Goal: Task Accomplishment & Management: Use online tool/utility

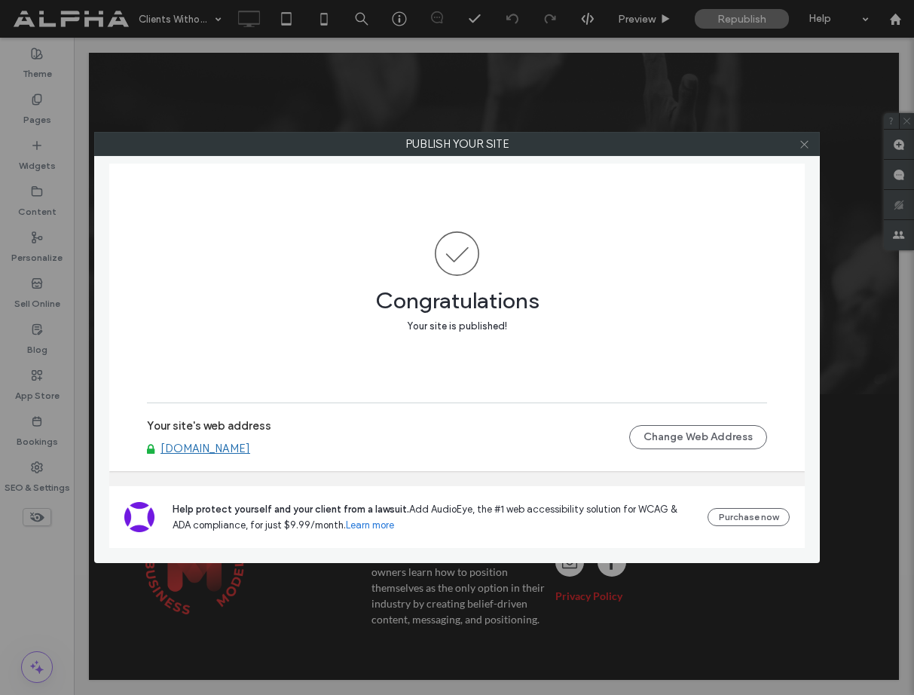
click at [803, 145] on use at bounding box center [805, 144] width 8 height 8
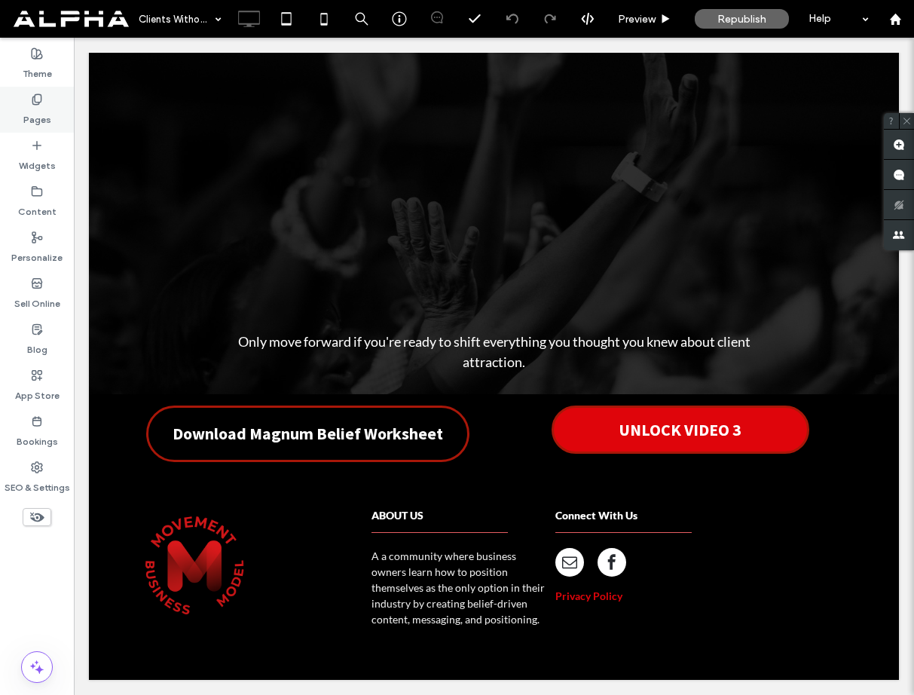
click at [34, 113] on label "Pages" at bounding box center [37, 116] width 28 height 21
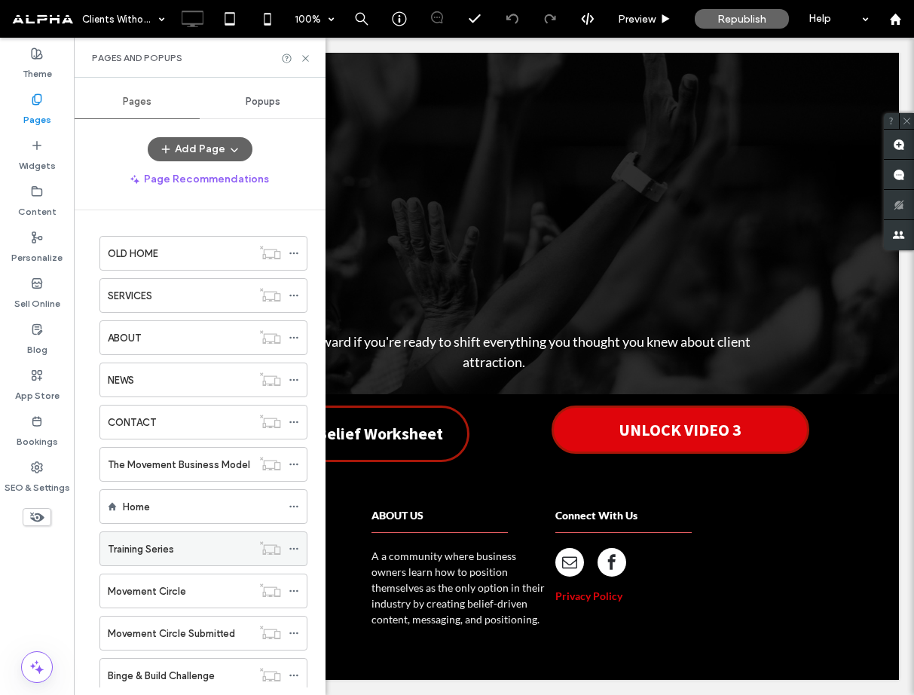
scroll to position [254, 0]
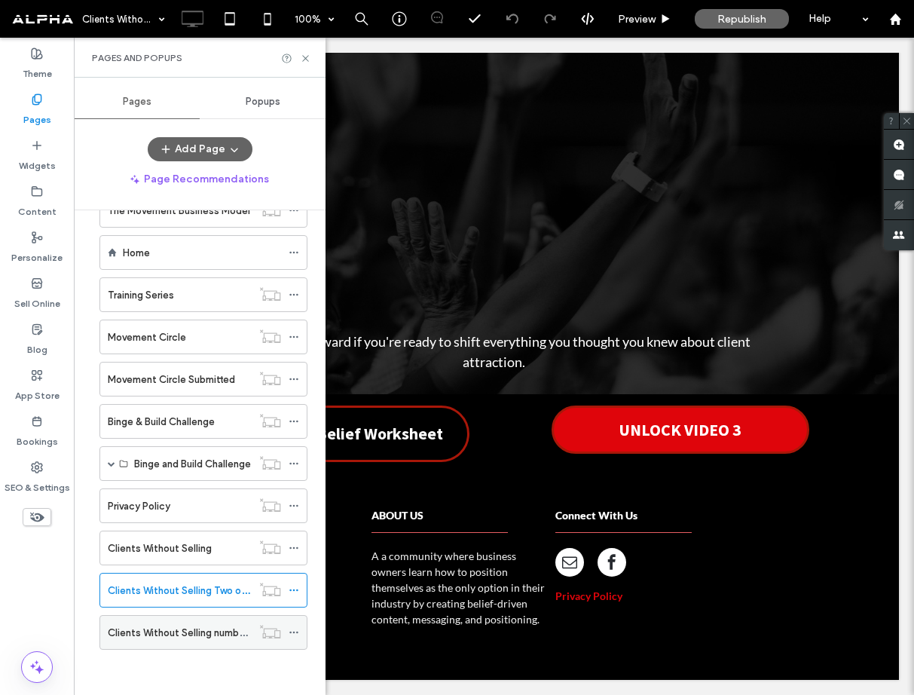
click at [232, 639] on label "Clients Without Selling number 3" at bounding box center [182, 633] width 148 height 26
click at [227, 601] on div "Clients Without Selling Two of 4" at bounding box center [180, 590] width 144 height 33
click at [307, 59] on icon at bounding box center [305, 58] width 11 height 11
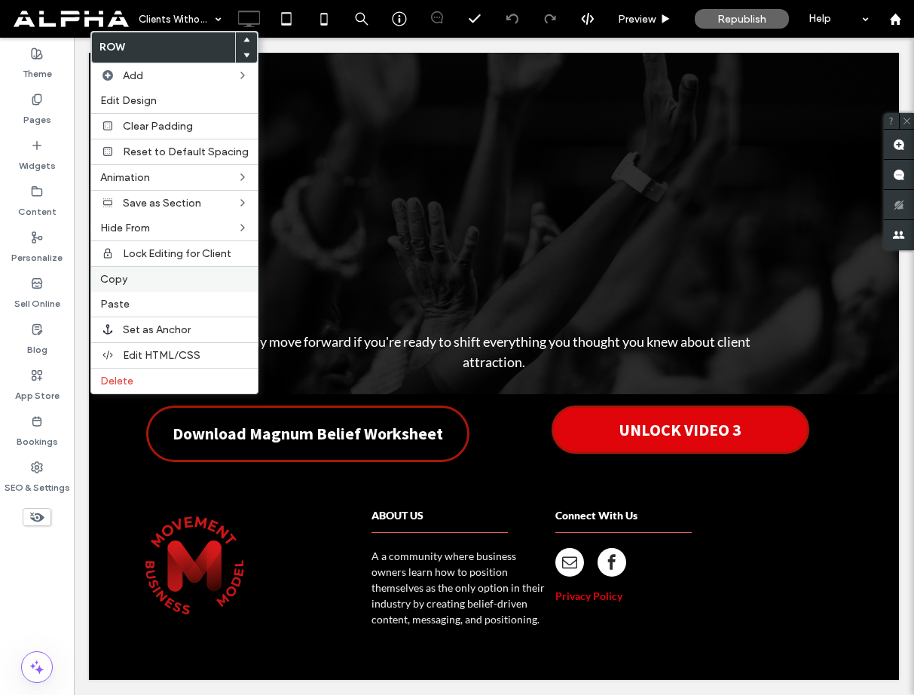
click at [123, 280] on span "Copy" at bounding box center [113, 279] width 27 height 13
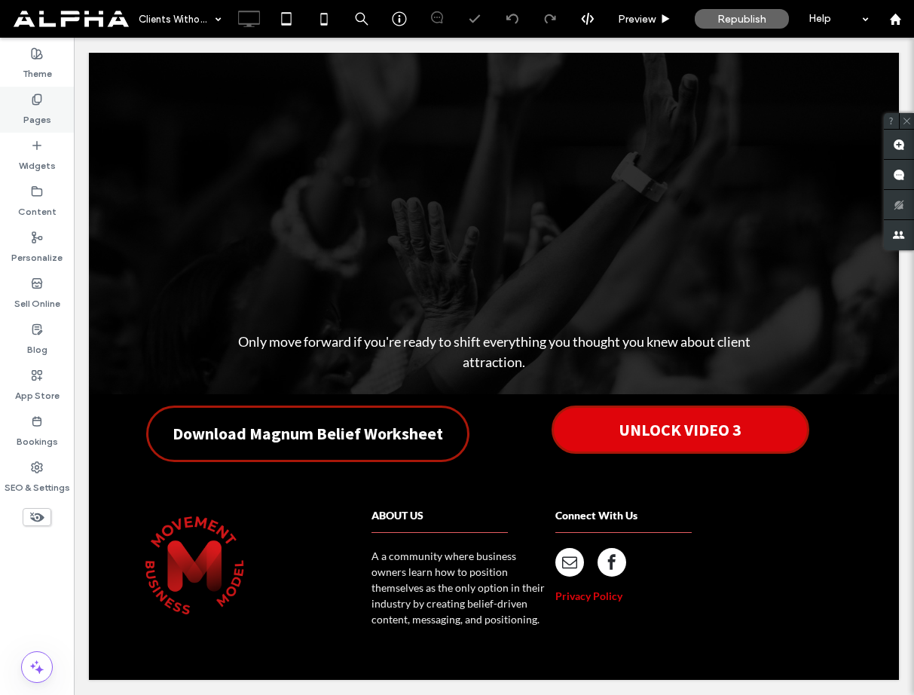
click at [38, 110] on label "Pages" at bounding box center [37, 116] width 28 height 21
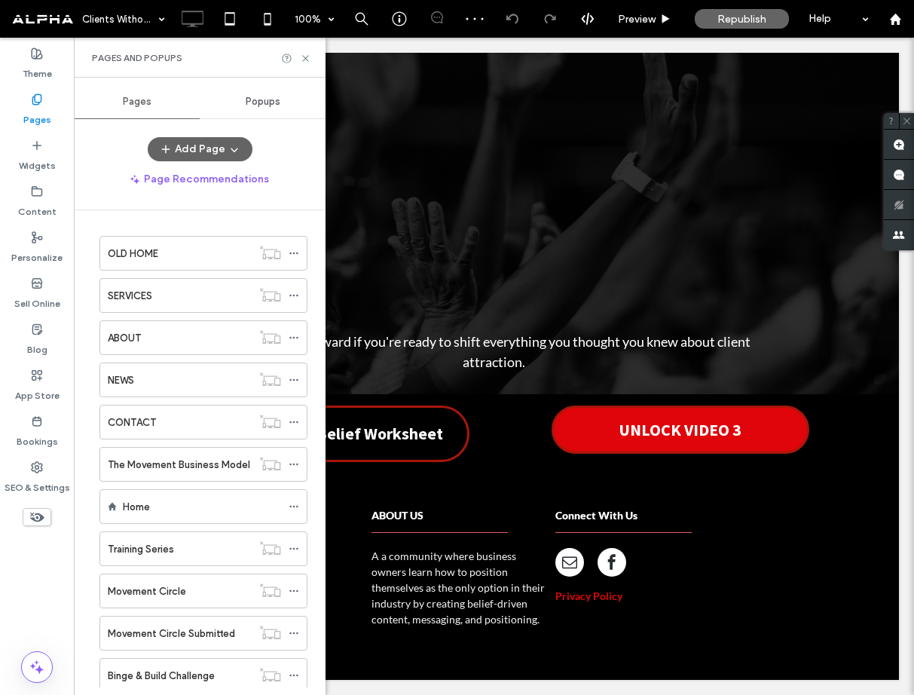
scroll to position [254, 0]
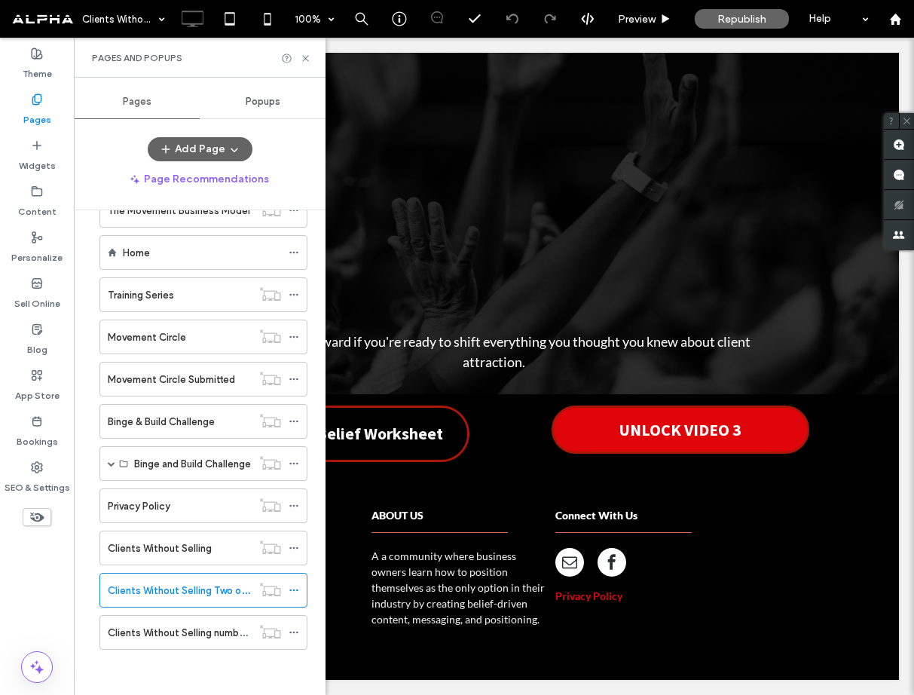
click at [203, 625] on label "Clients Without Selling number 3" at bounding box center [182, 633] width 148 height 26
click at [305, 57] on use at bounding box center [305, 58] width 6 height 6
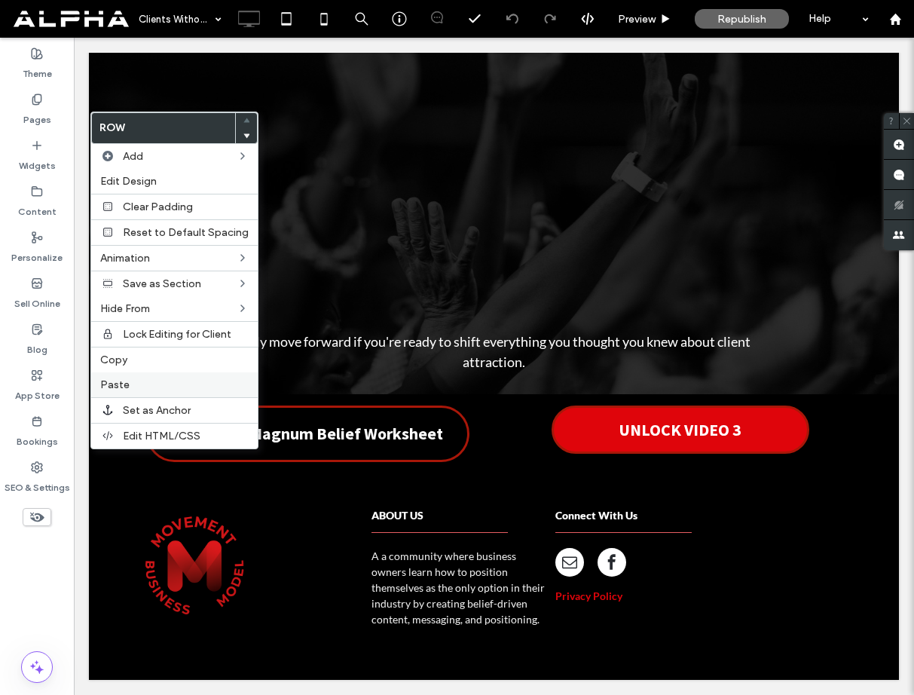
click at [125, 383] on span "Paste" at bounding box center [114, 384] width 29 height 13
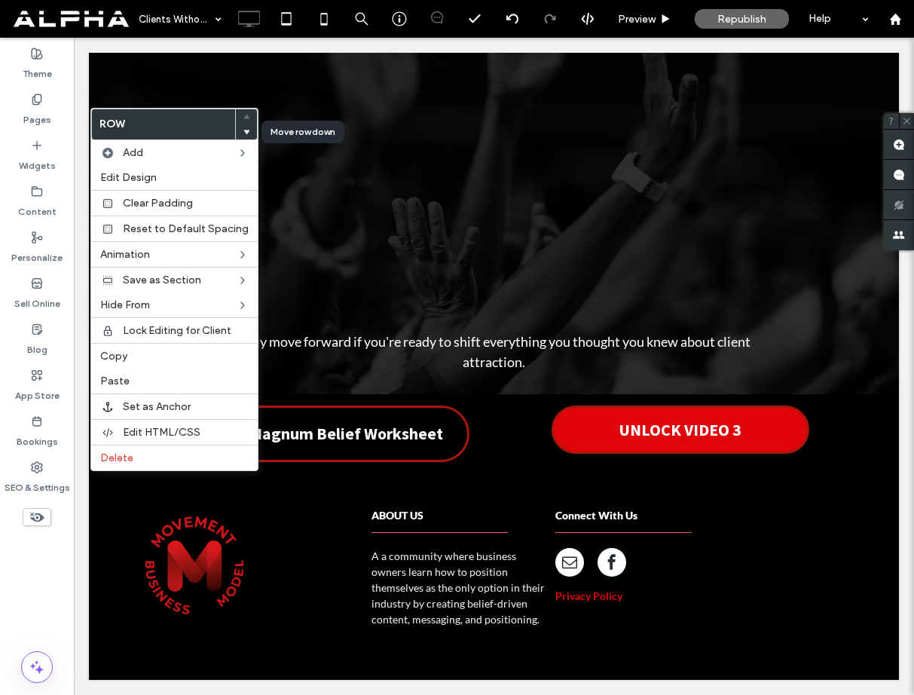
click at [244, 133] on use at bounding box center [247, 132] width 7 height 5
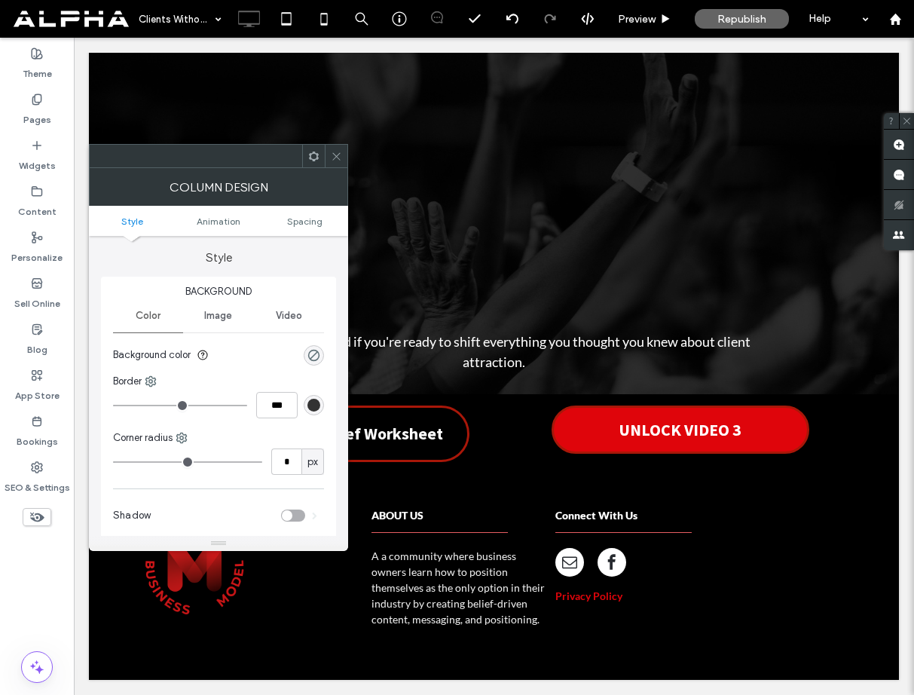
click at [339, 155] on icon at bounding box center [336, 156] width 11 height 11
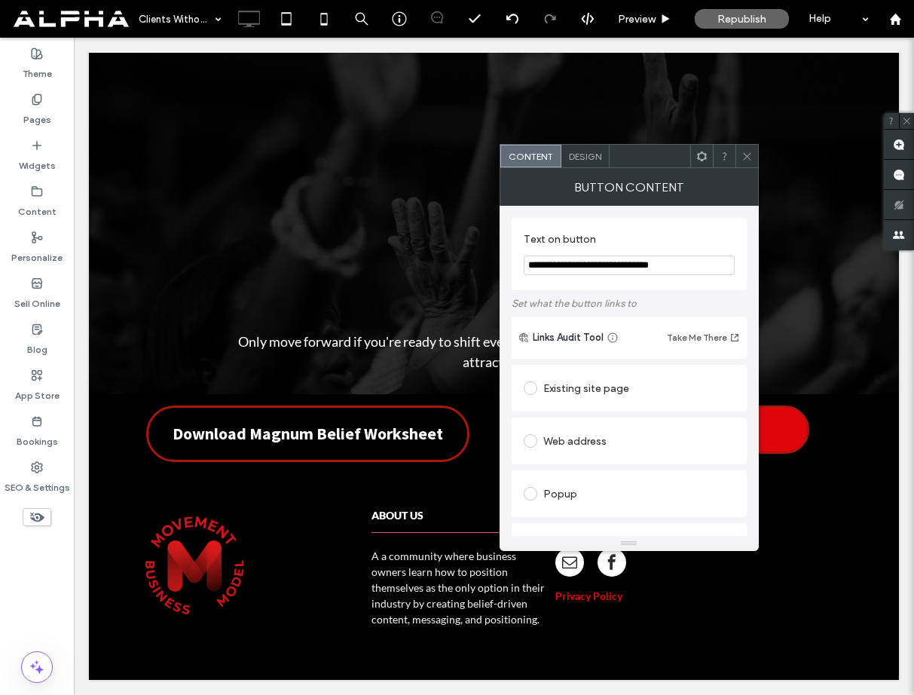
drag, startPoint x: 577, startPoint y: 267, endPoint x: 614, endPoint y: 265, distance: 36.3
click at [614, 265] on input "**********" at bounding box center [629, 266] width 211 height 20
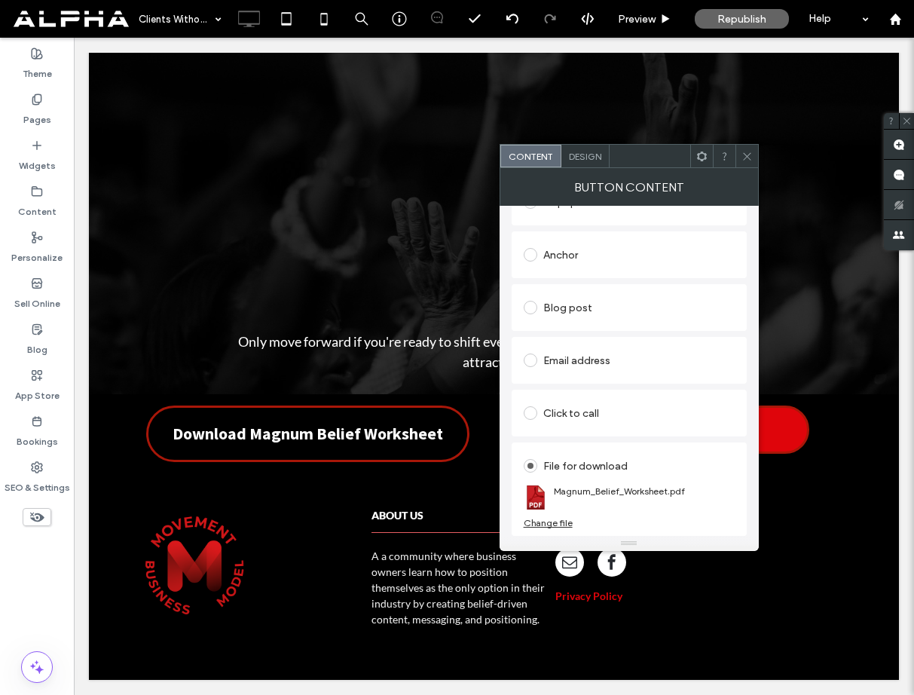
type input "**********"
click at [564, 522] on div "Change file" at bounding box center [548, 522] width 49 height 11
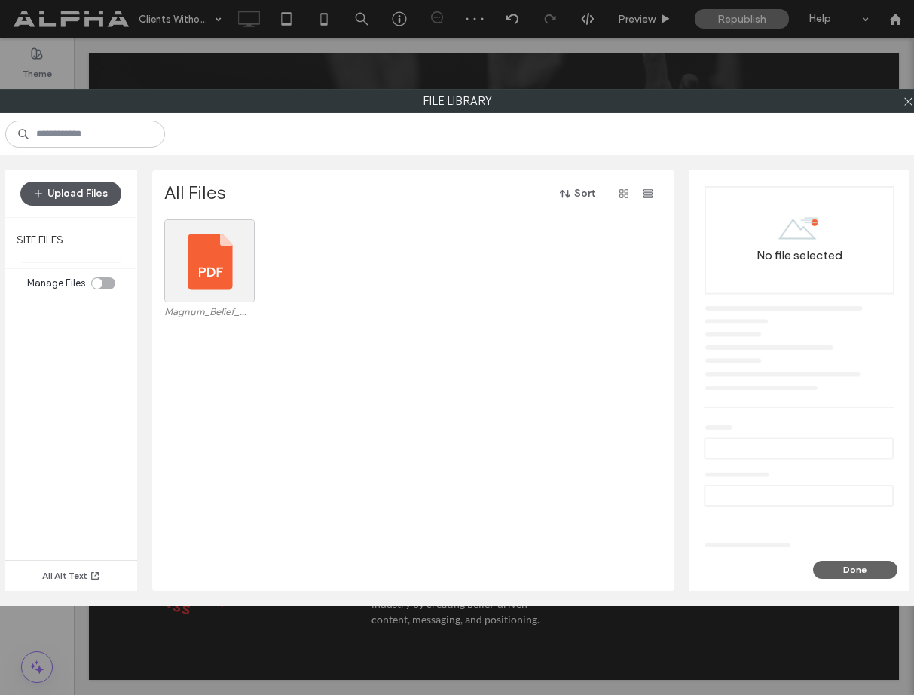
click at [82, 200] on button "Upload Files" at bounding box center [70, 194] width 101 height 24
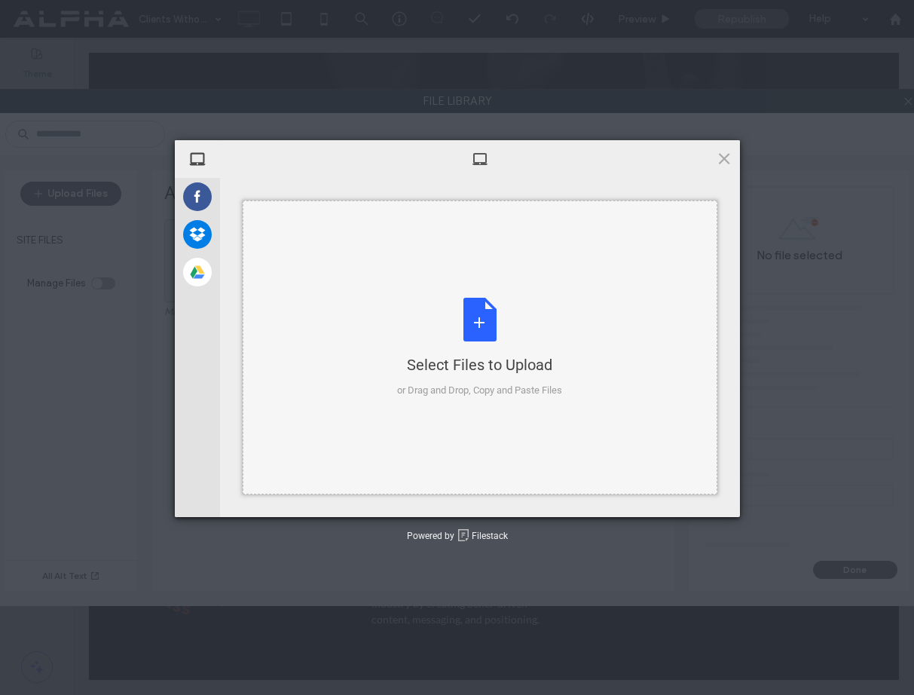
click at [490, 310] on div "Select Files to Upload or Drag and Drop, Copy and Paste Files" at bounding box center [479, 348] width 165 height 100
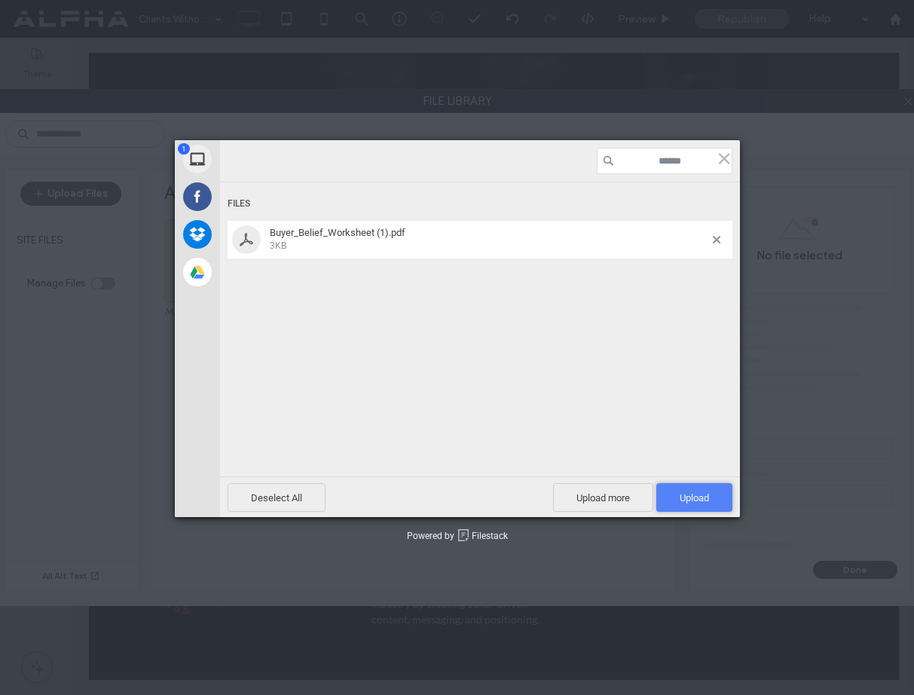
click at [707, 501] on span "Upload 1" at bounding box center [694, 497] width 29 height 11
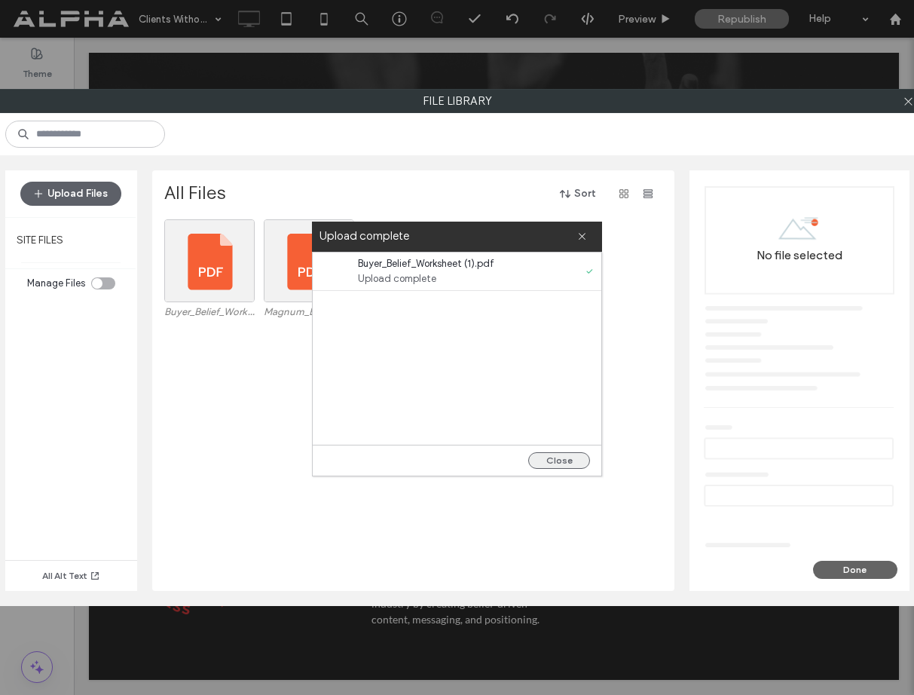
click at [570, 460] on button "Close" at bounding box center [559, 460] width 62 height 17
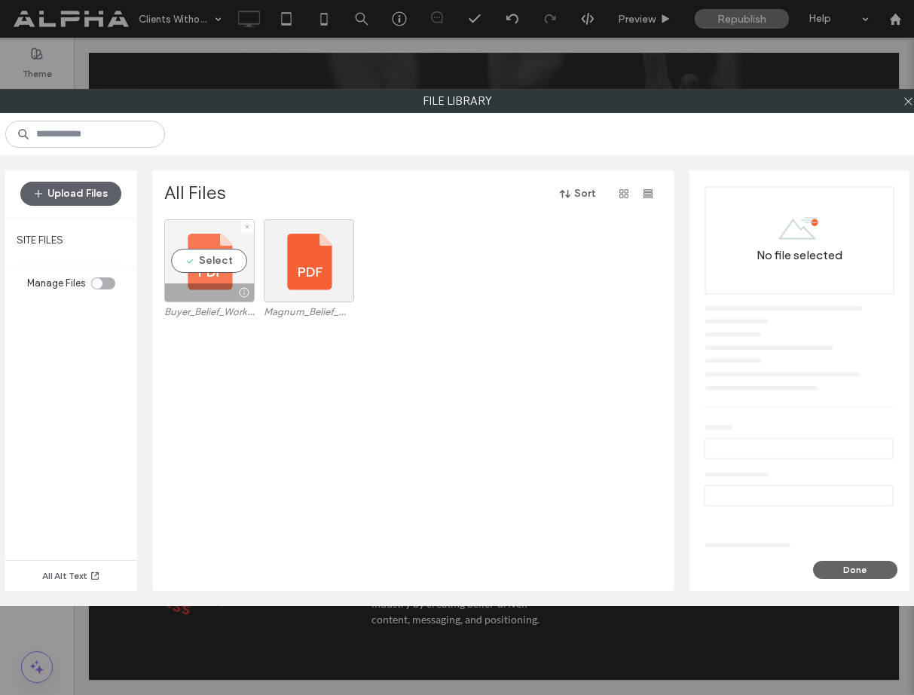
click at [209, 263] on div "Select" at bounding box center [209, 260] width 90 height 83
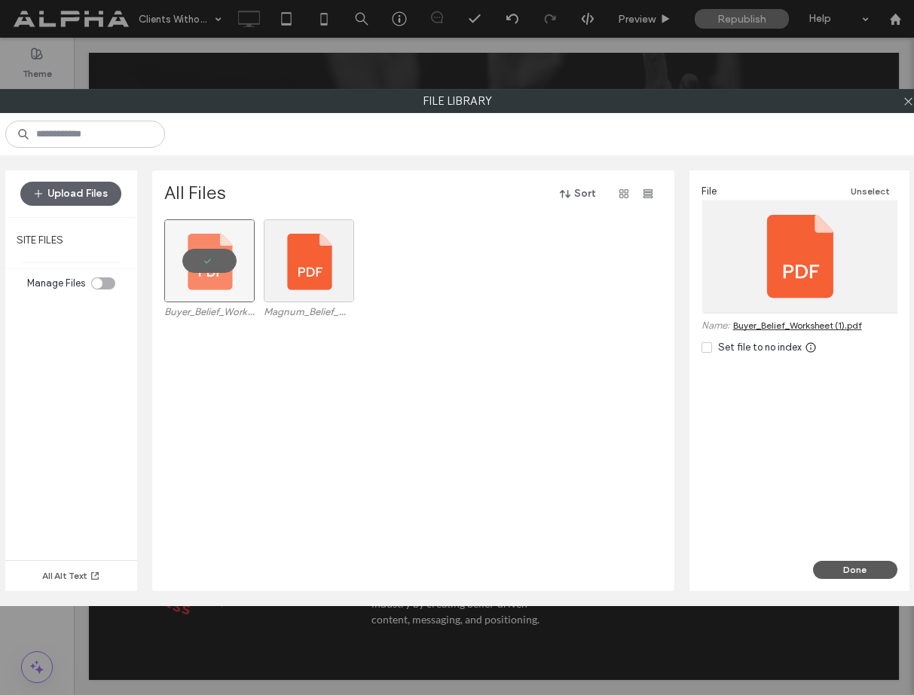
click at [868, 575] on button "Done" at bounding box center [855, 570] width 84 height 18
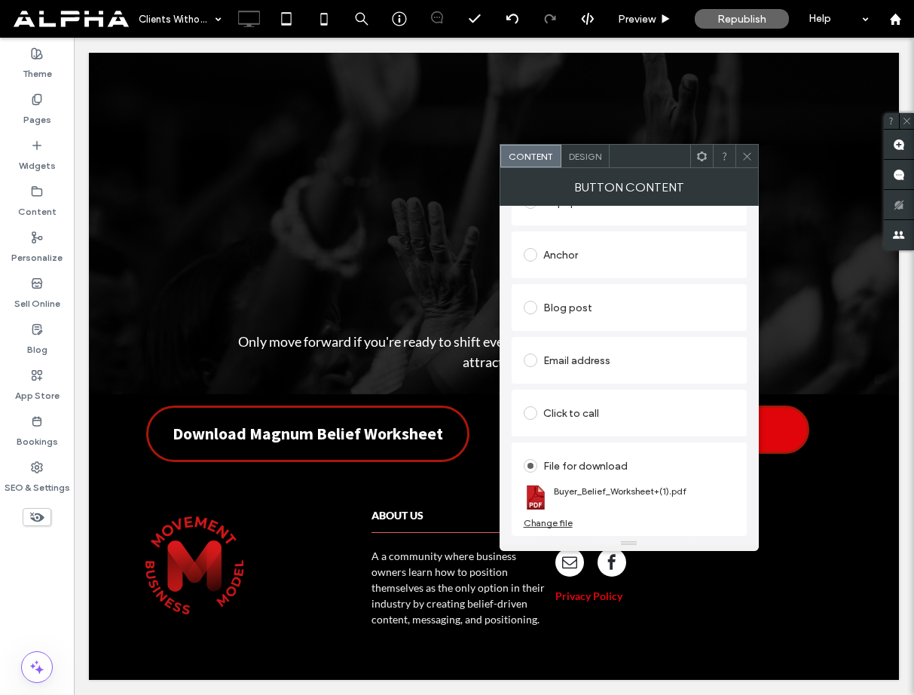
click at [752, 156] on div at bounding box center [747, 156] width 23 height 23
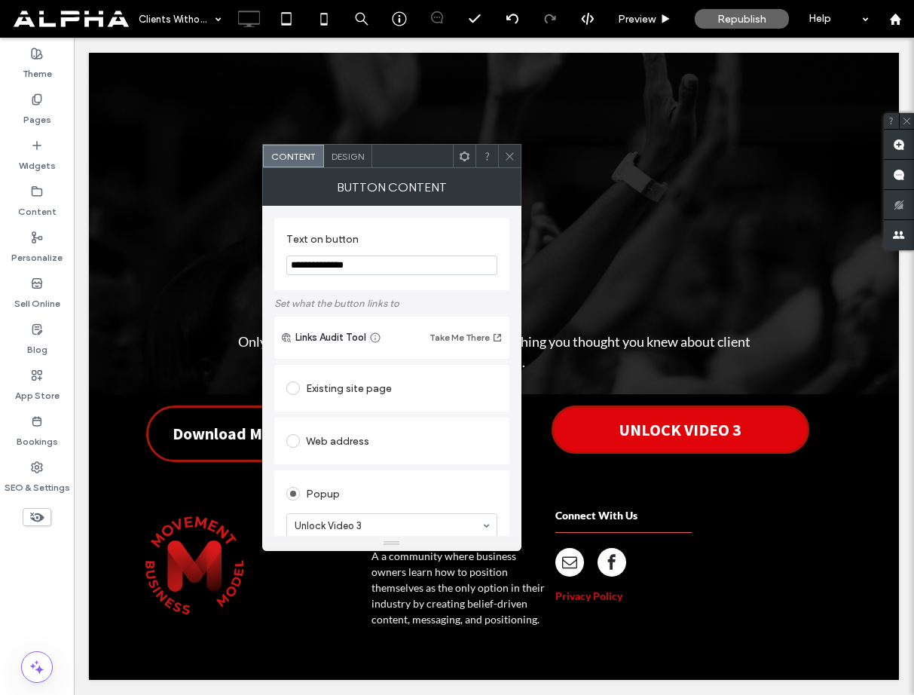
drag, startPoint x: 366, startPoint y: 265, endPoint x: 394, endPoint y: 267, distance: 27.2
click at [391, 265] on input "**********" at bounding box center [391, 266] width 211 height 20
type input "**********"
click at [513, 159] on use at bounding box center [510, 156] width 8 height 8
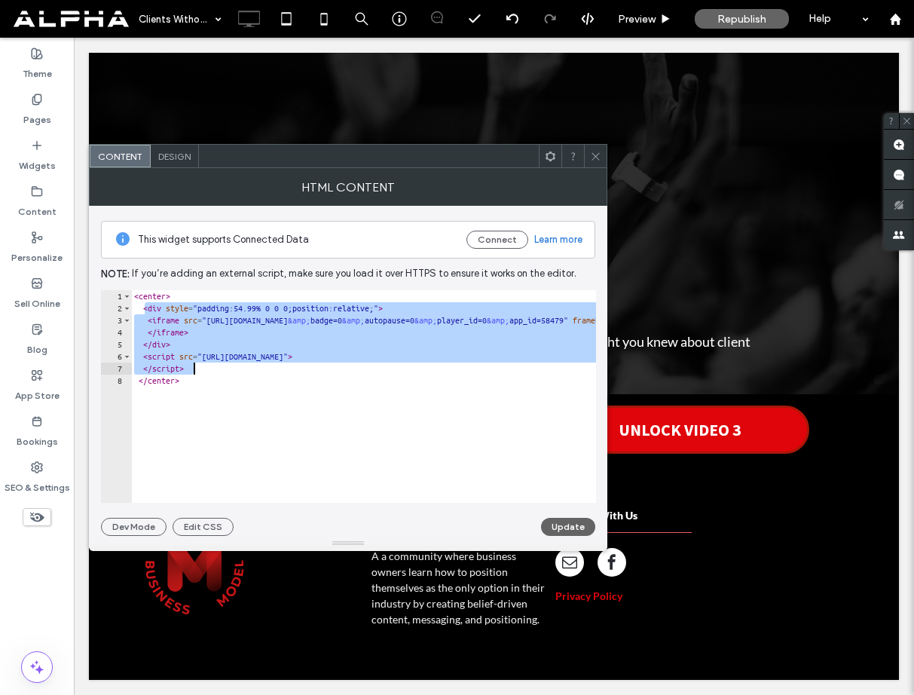
drag, startPoint x: 142, startPoint y: 308, endPoint x: 351, endPoint y: 368, distance: 217.2
type textarea "**********"
paste textarea "Cursor at row 7"
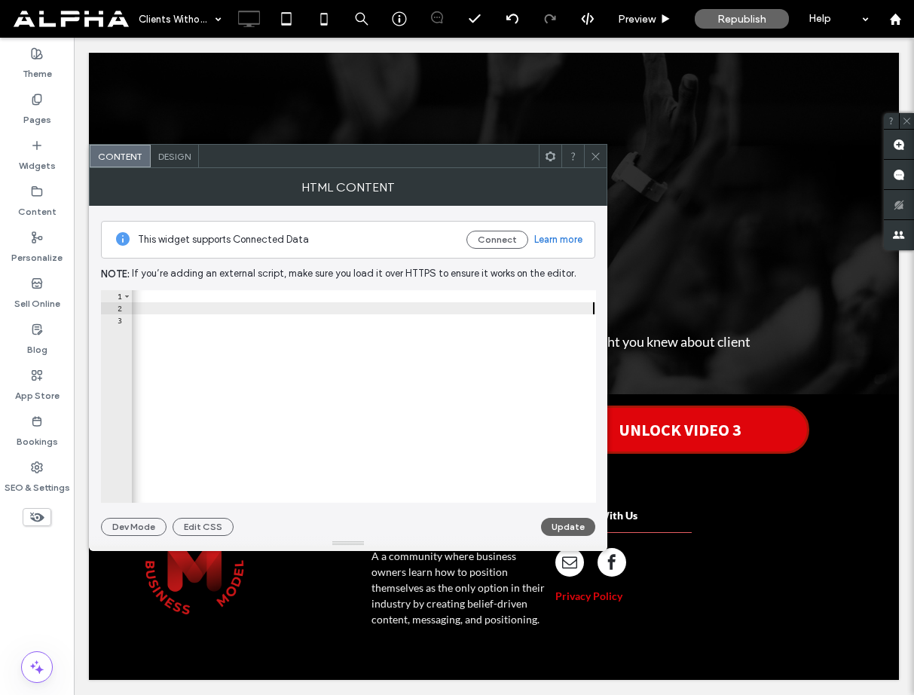
scroll to position [0, 2299]
click at [579, 528] on button "Update" at bounding box center [568, 527] width 54 height 18
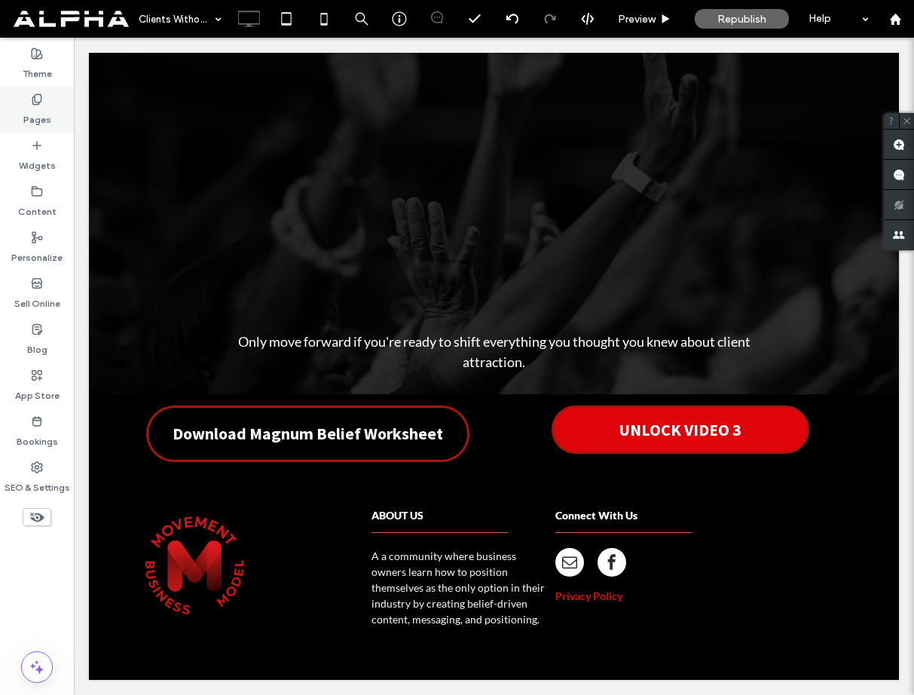
click at [28, 111] on label "Pages" at bounding box center [37, 116] width 28 height 21
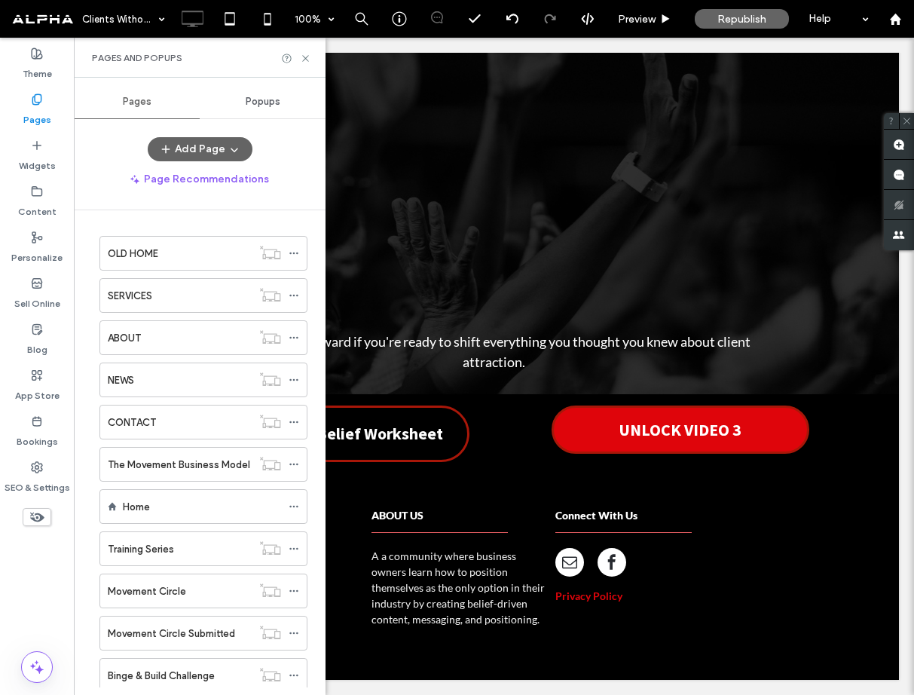
click at [257, 104] on span "Popups" at bounding box center [263, 102] width 35 height 12
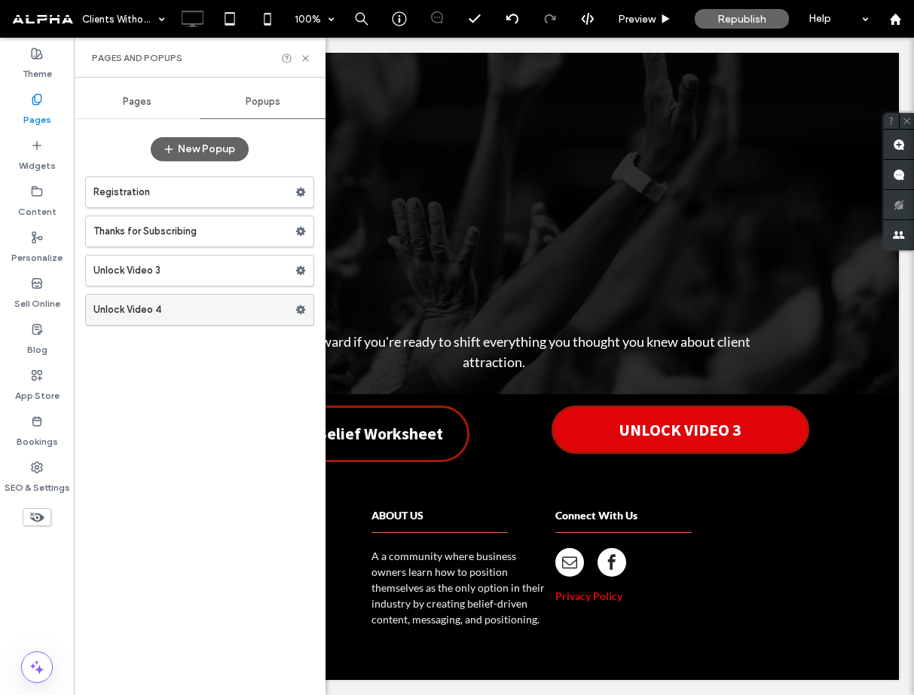
click at [204, 314] on label "Unlock Video 4" at bounding box center [194, 310] width 202 height 30
click at [124, 103] on span "Pages" at bounding box center [137, 102] width 29 height 12
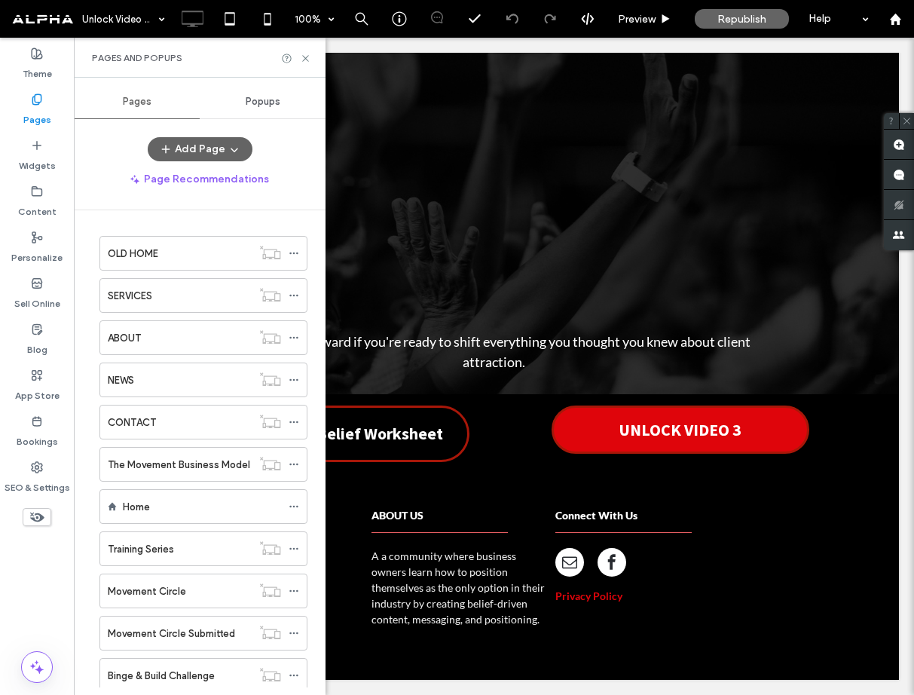
scroll to position [254, 0]
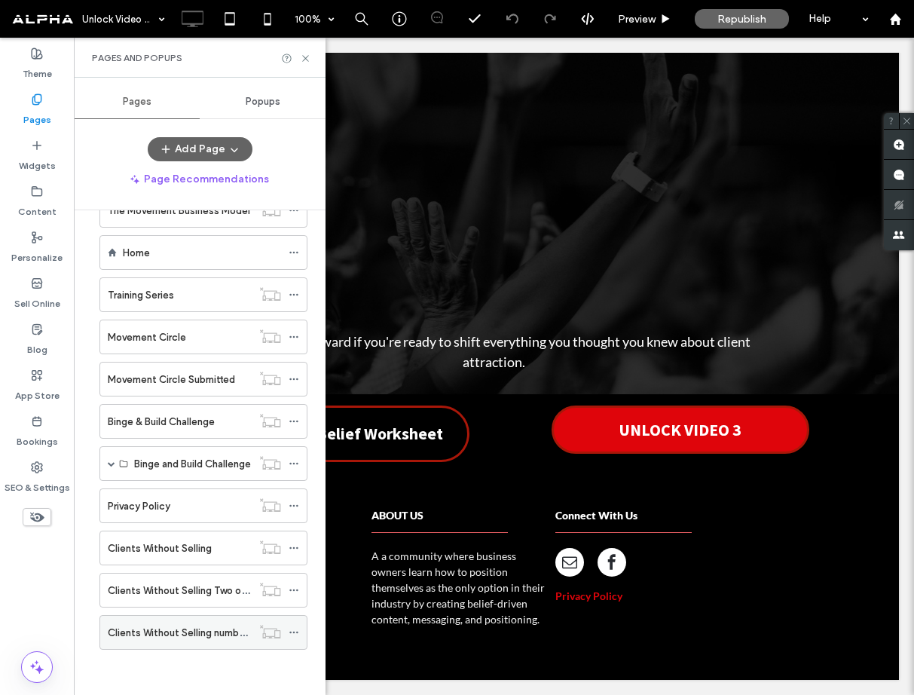
click at [213, 634] on label "Clients Without Selling number 3" at bounding box center [182, 633] width 148 height 26
click at [305, 59] on icon at bounding box center [305, 58] width 11 height 11
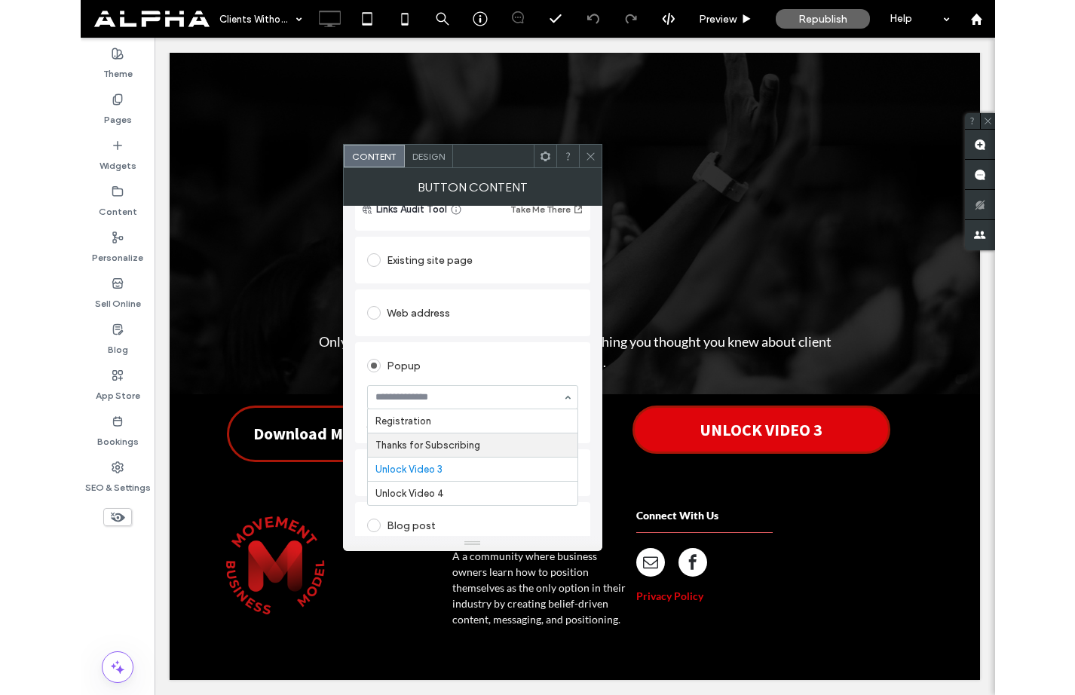
scroll to position [136, 0]
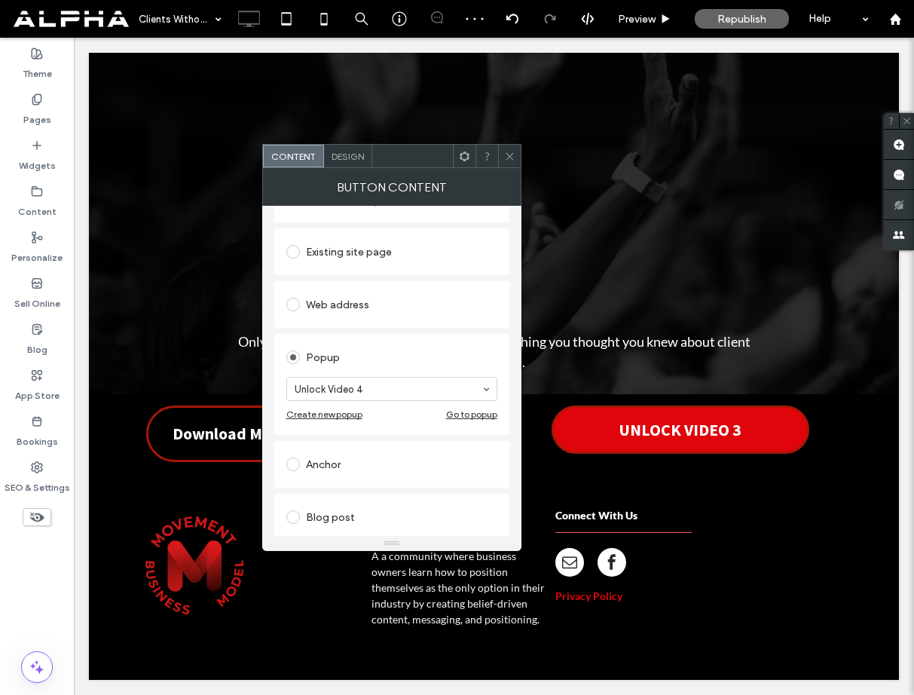
click at [512, 160] on icon at bounding box center [509, 156] width 11 height 11
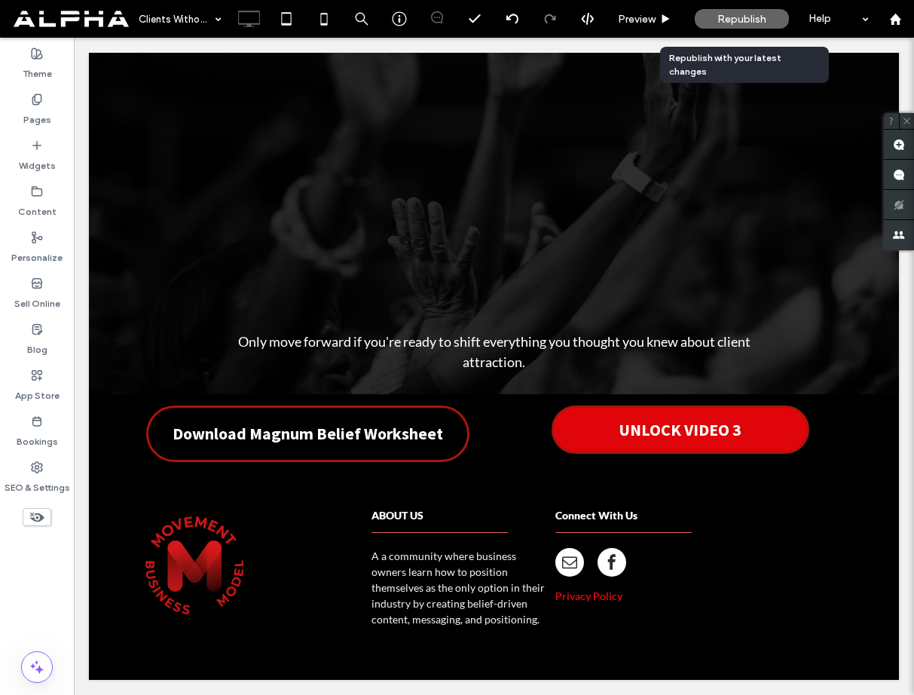
click at [732, 23] on span "Republish" at bounding box center [742, 19] width 49 height 13
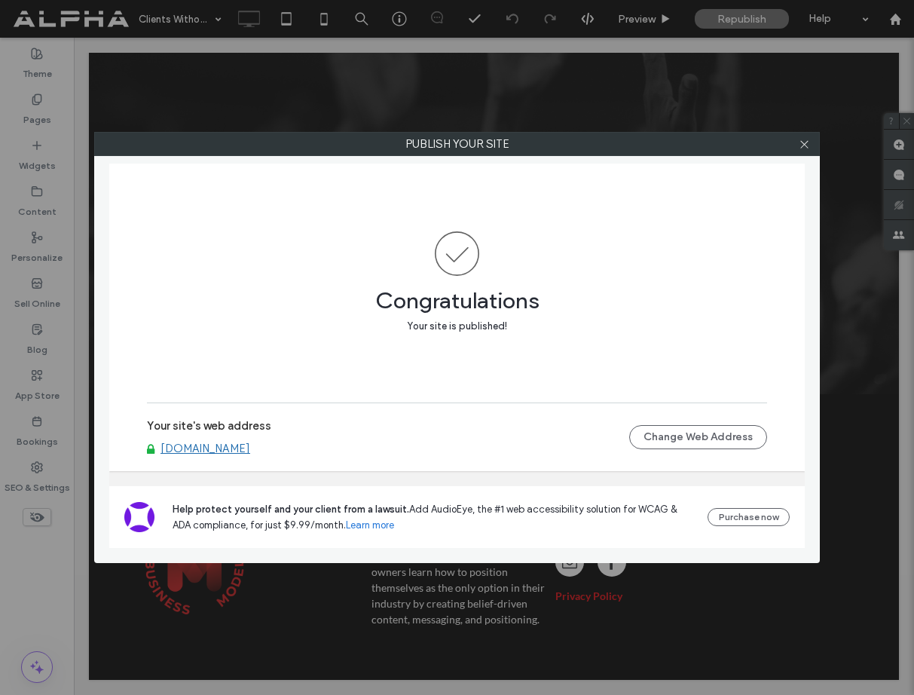
click at [45, 108] on div "Publish your site Congratulations Your site is published! Your site's web addre…" at bounding box center [457, 347] width 914 height 695
click at [804, 144] on use at bounding box center [805, 144] width 8 height 8
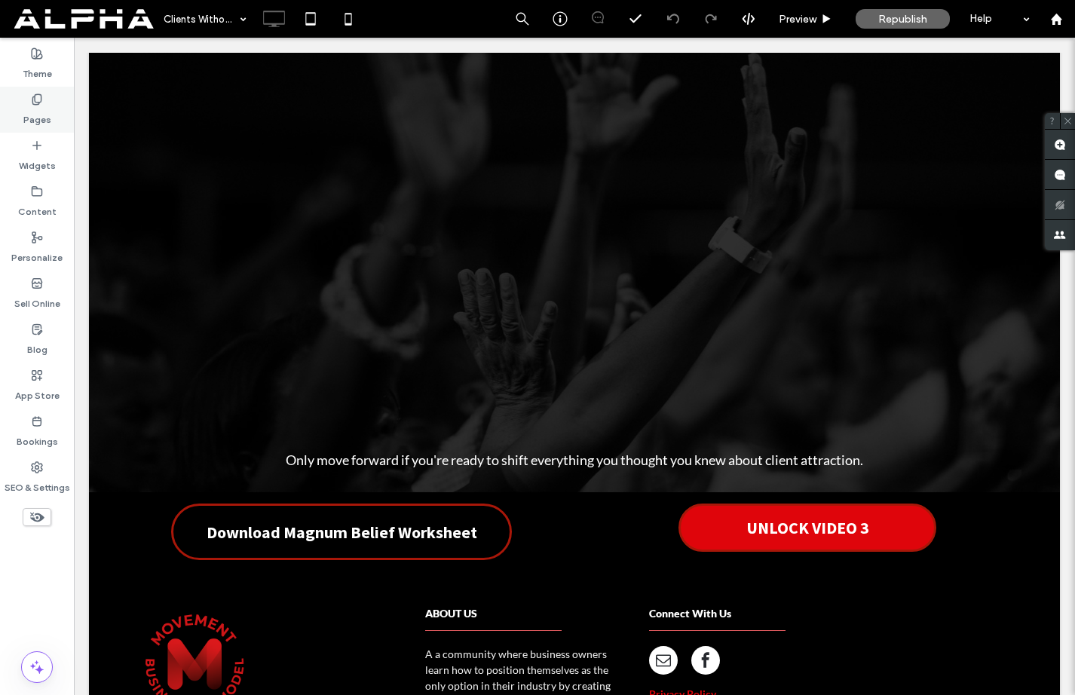
click at [34, 110] on label "Pages" at bounding box center [37, 116] width 28 height 21
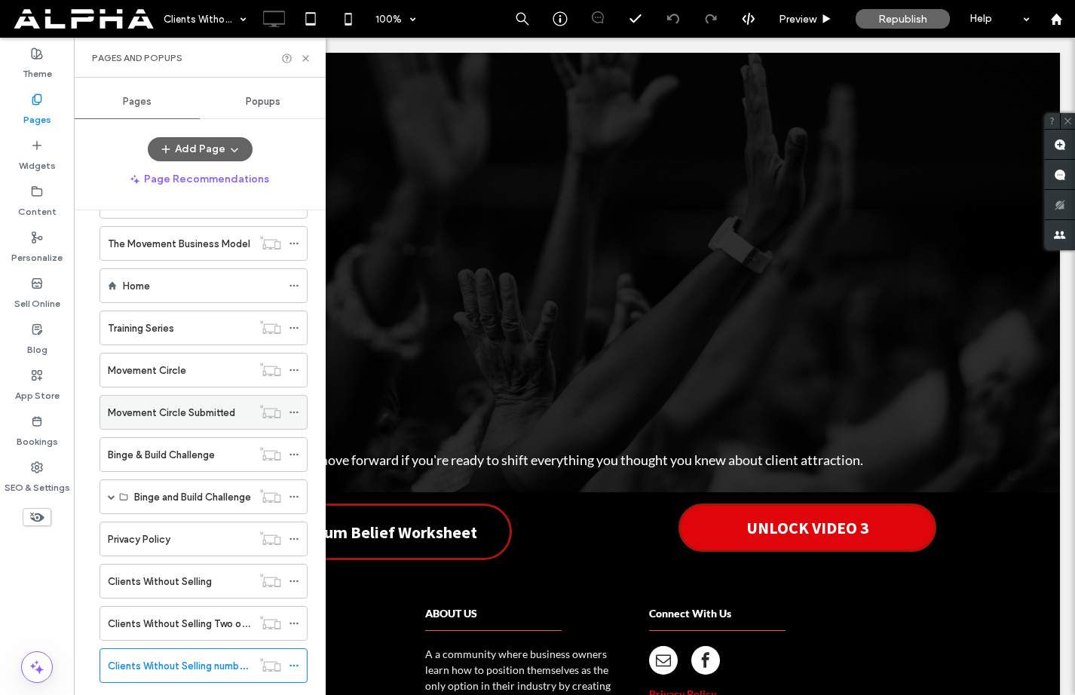
scroll to position [254, 0]
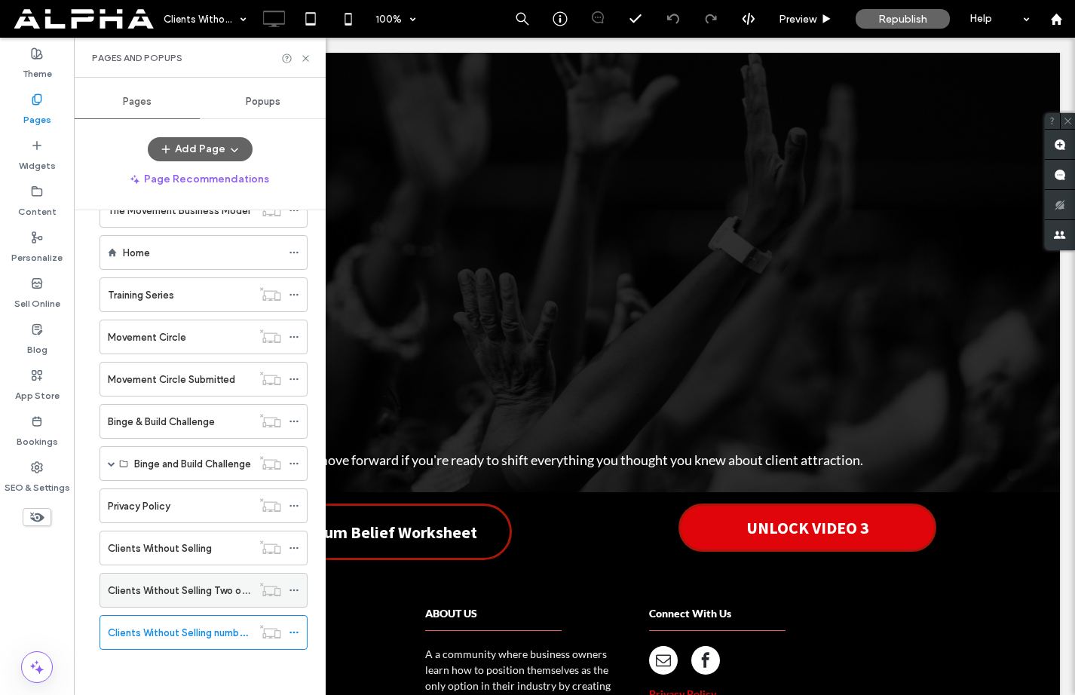
click at [197, 601] on div "Clients Without Selling Two of 4" at bounding box center [180, 590] width 144 height 33
